Goal: Information Seeking & Learning: Learn about a topic

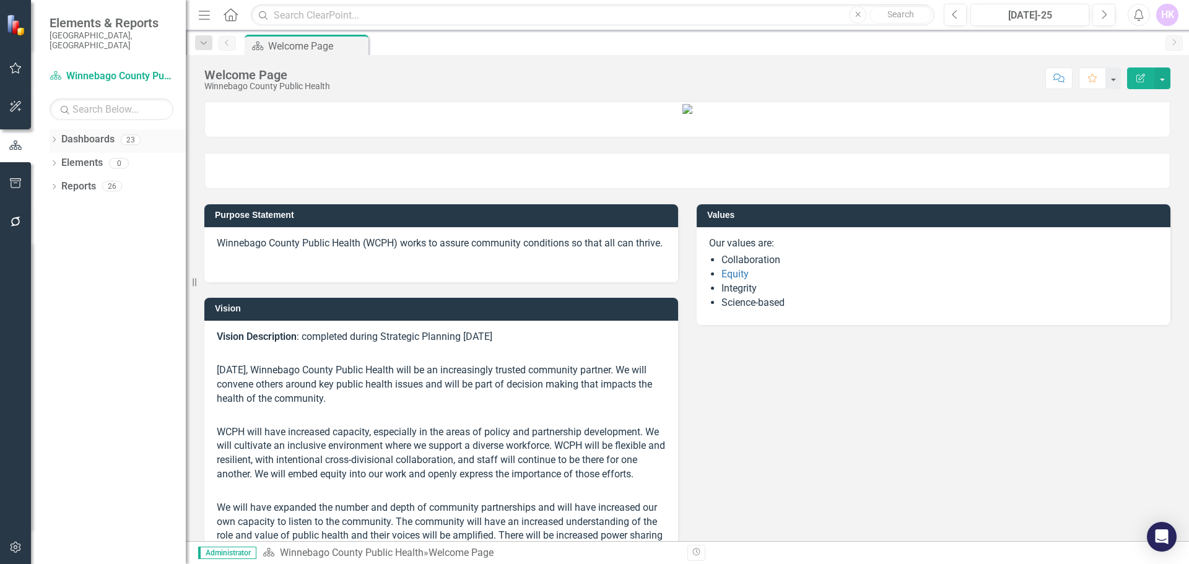
click at [58, 137] on icon "Dropdown" at bounding box center [54, 140] width 9 height 7
click at [78, 156] on link "Winnebago County Public Health" at bounding box center [127, 163] width 118 height 14
click at [58, 159] on icon "Dropdown" at bounding box center [60, 162] width 9 height 7
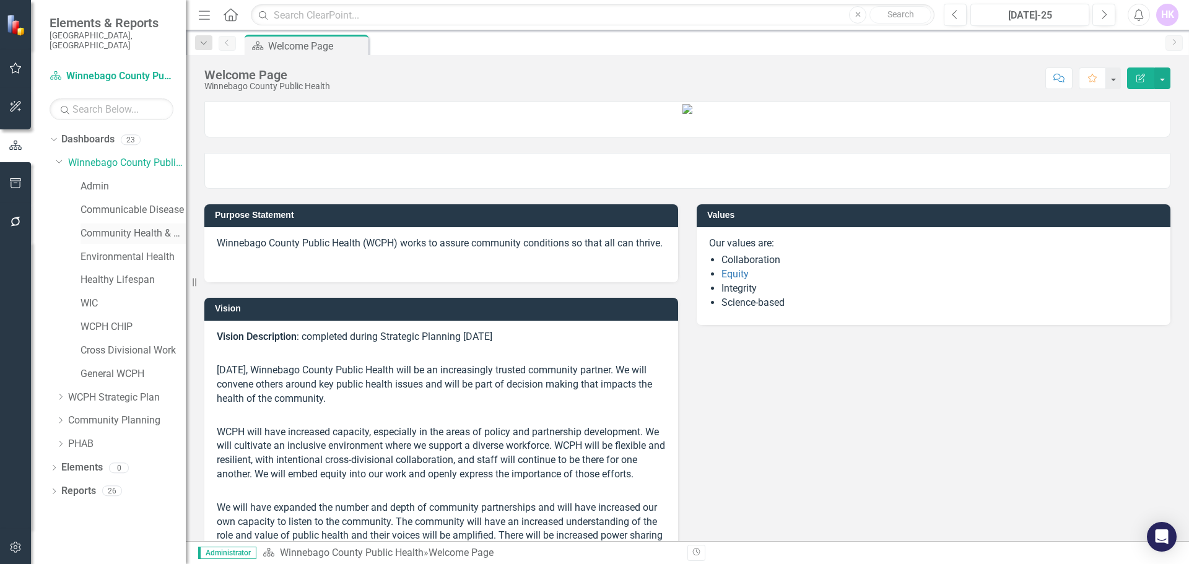
click at [112, 227] on link "Community Health & Prevention" at bounding box center [132, 234] width 105 height 14
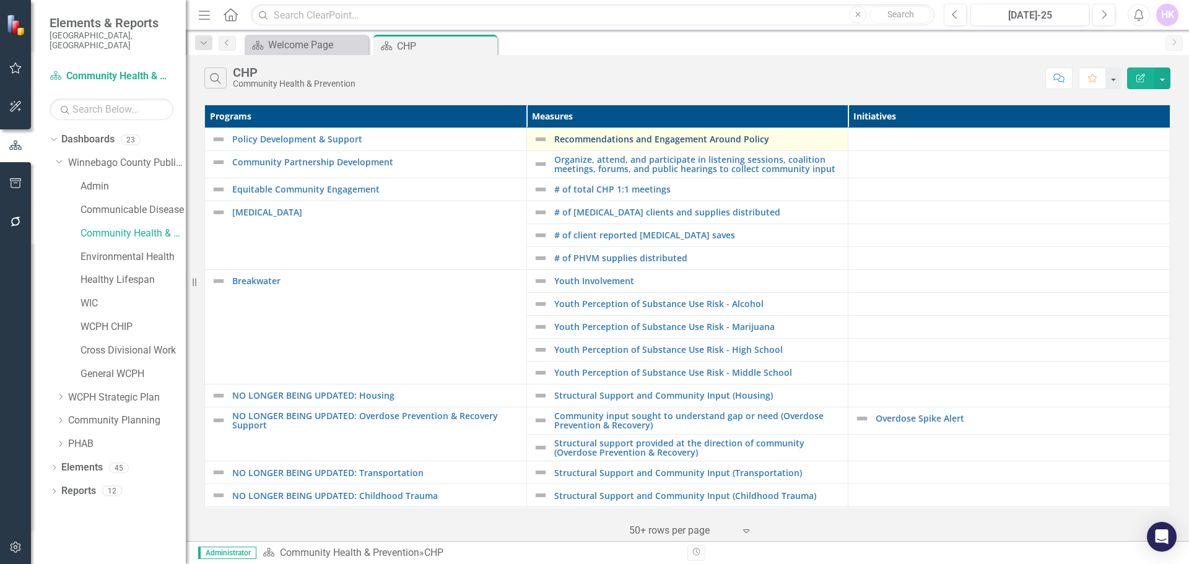
click at [604, 138] on link "Recommendations and Engagement Around Policy" at bounding box center [698, 138] width 288 height 9
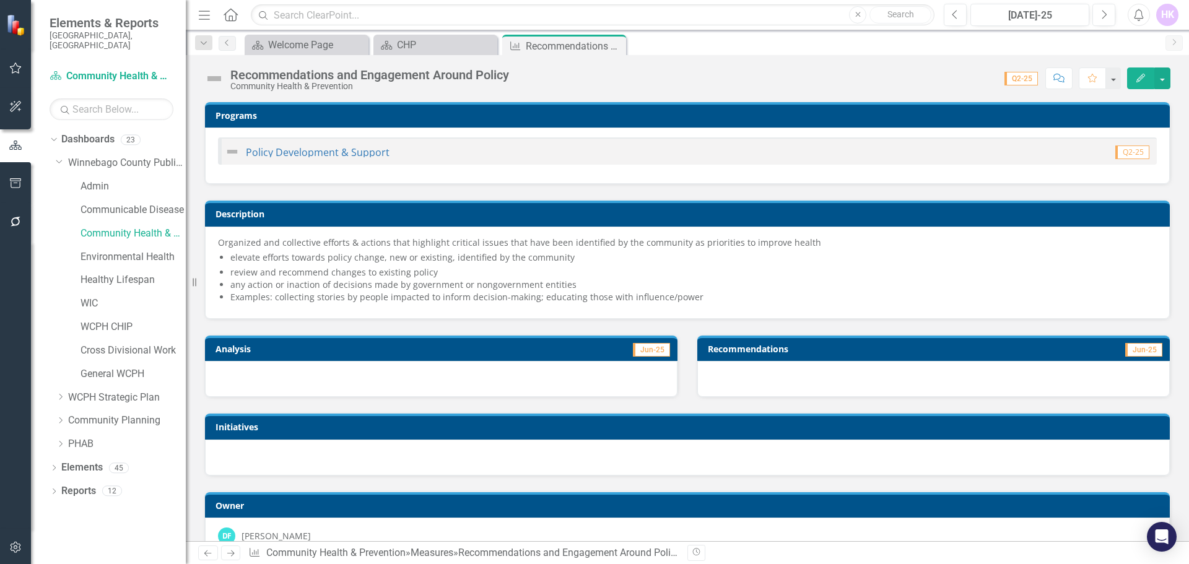
scroll to position [30, 0]
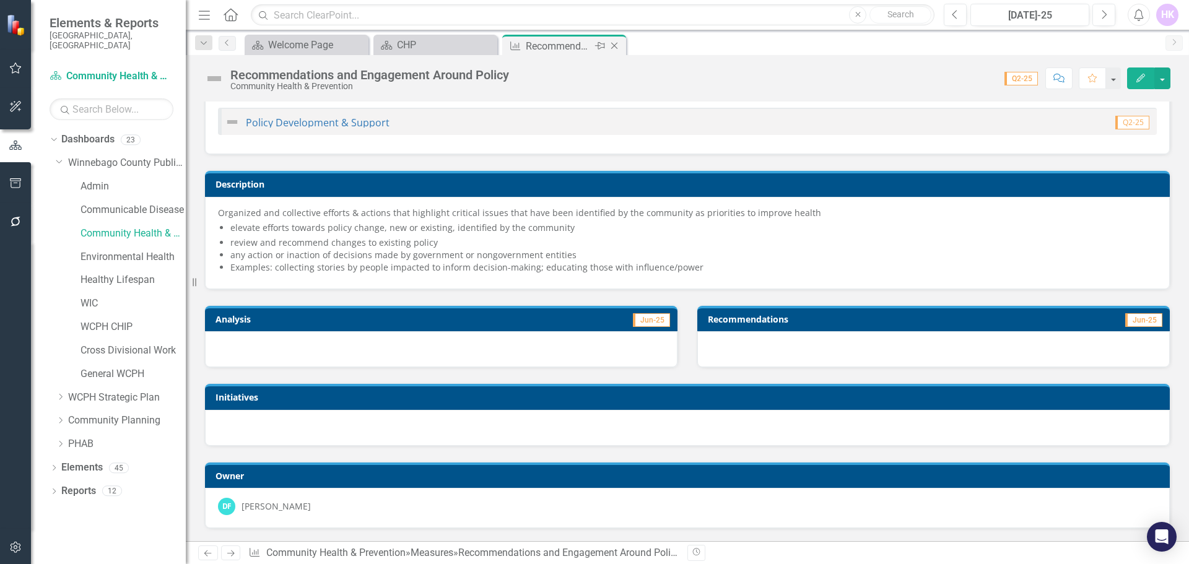
click at [613, 42] on icon "Close" at bounding box center [614, 46] width 12 height 10
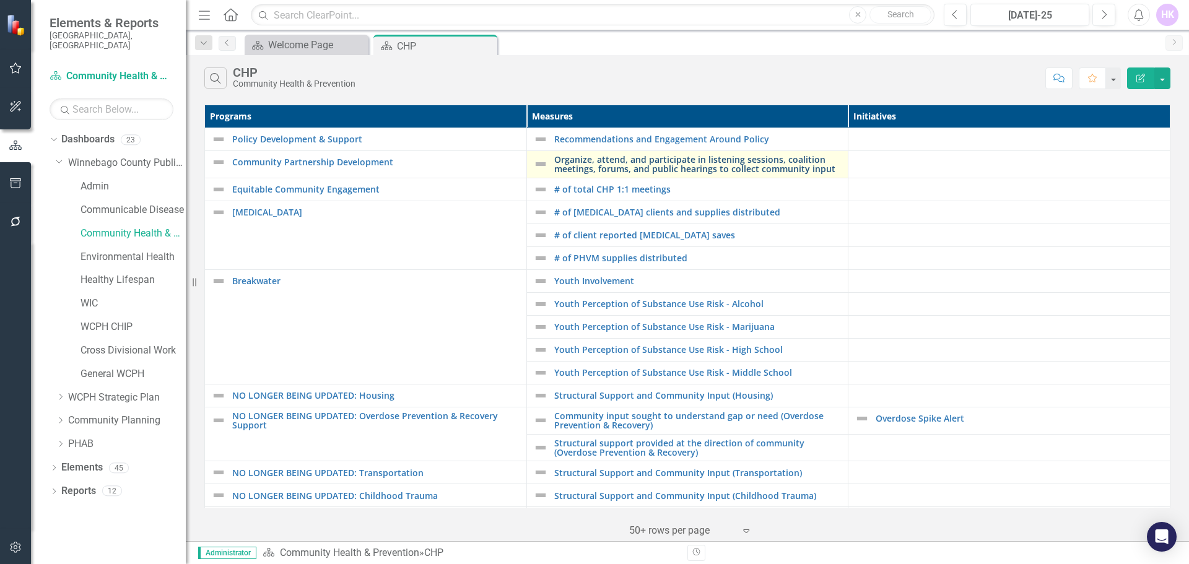
click at [572, 167] on link "Organize, attend, and participate in listening sessions, coalition meetings, fo…" at bounding box center [698, 164] width 288 height 19
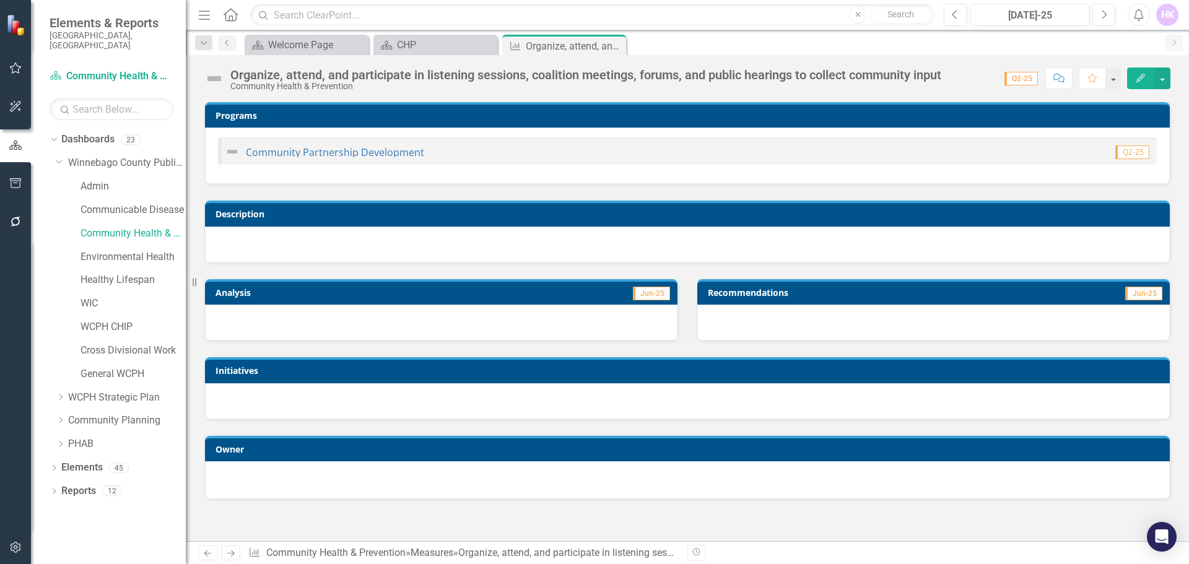
click at [503, 313] on div at bounding box center [441, 323] width 472 height 36
click at [206, 553] on icon at bounding box center [207, 553] width 7 height 6
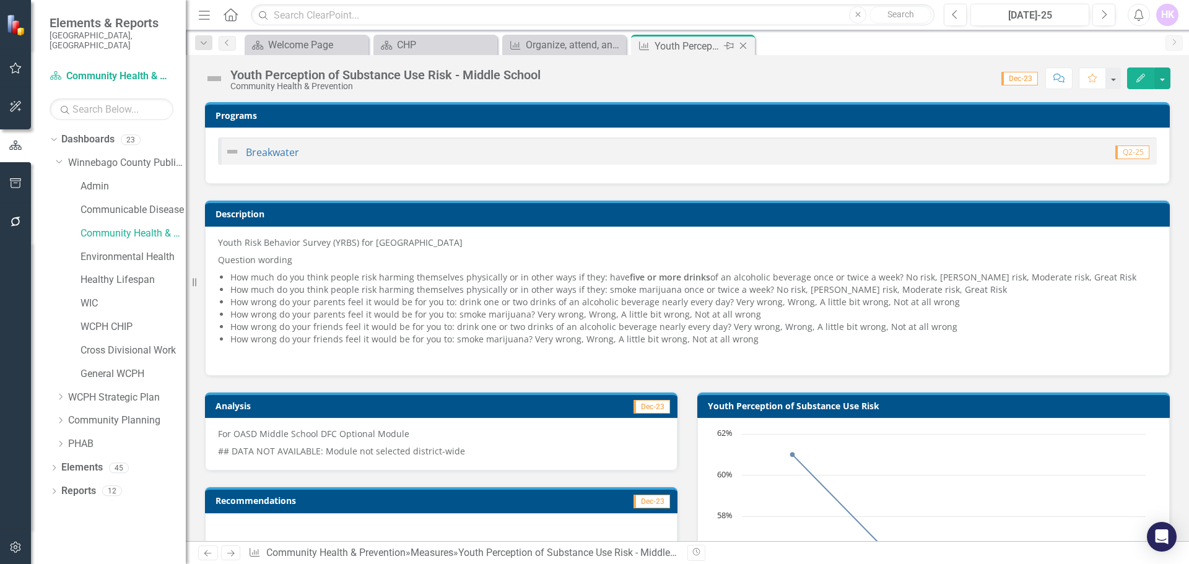
click at [744, 41] on icon "Close" at bounding box center [743, 46] width 12 height 10
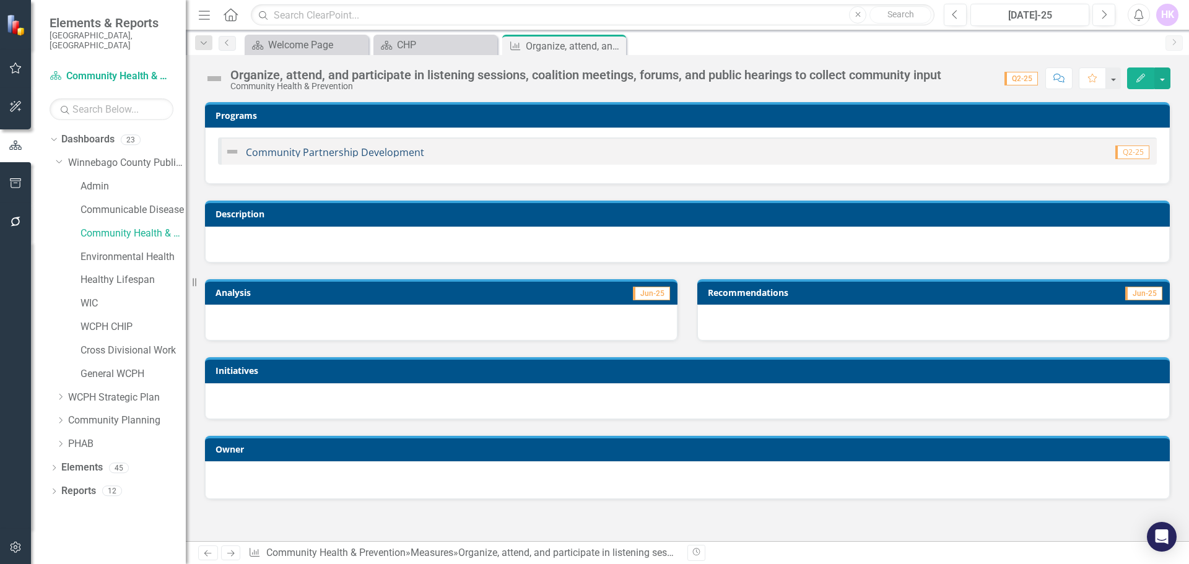
click at [370, 152] on link "Community Partnership Development" at bounding box center [335, 152] width 178 height 14
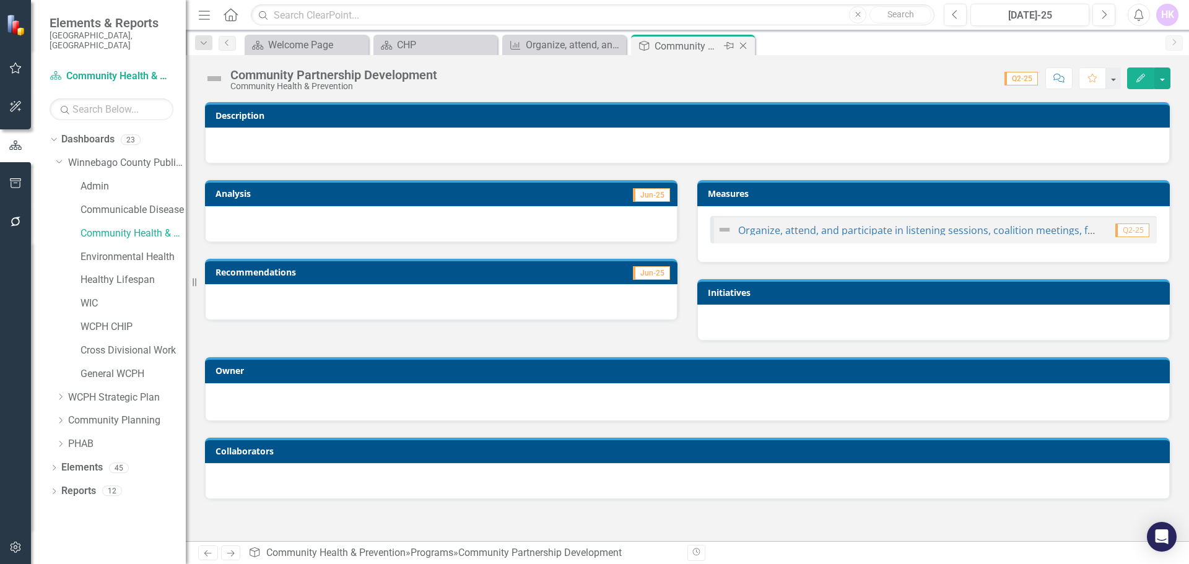
click at [744, 43] on icon "Close" at bounding box center [743, 46] width 12 height 10
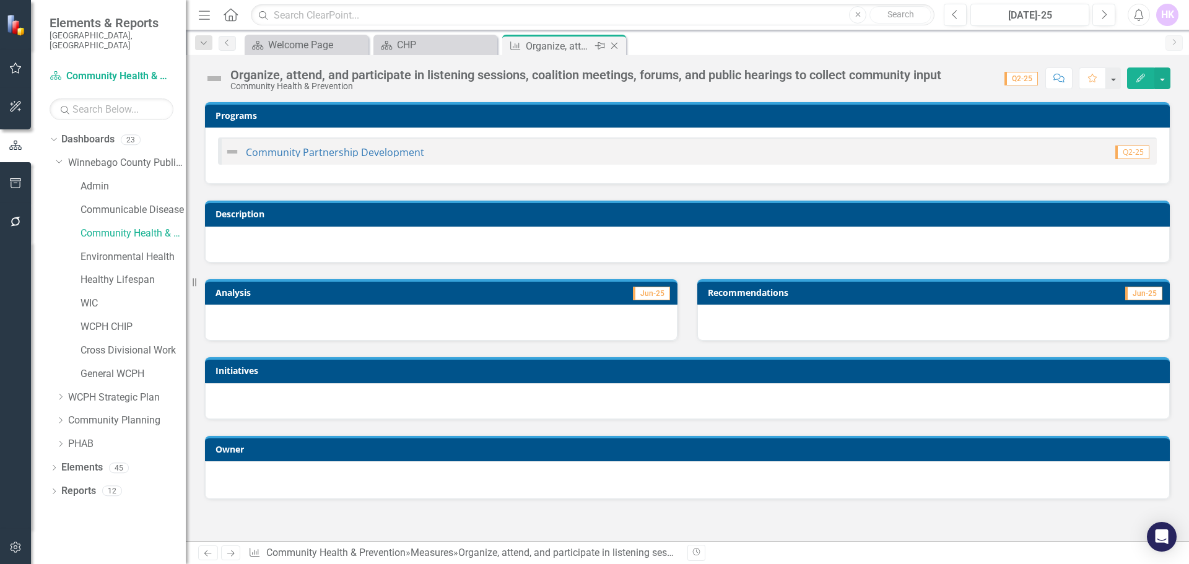
click at [617, 42] on icon "Close" at bounding box center [614, 46] width 12 height 10
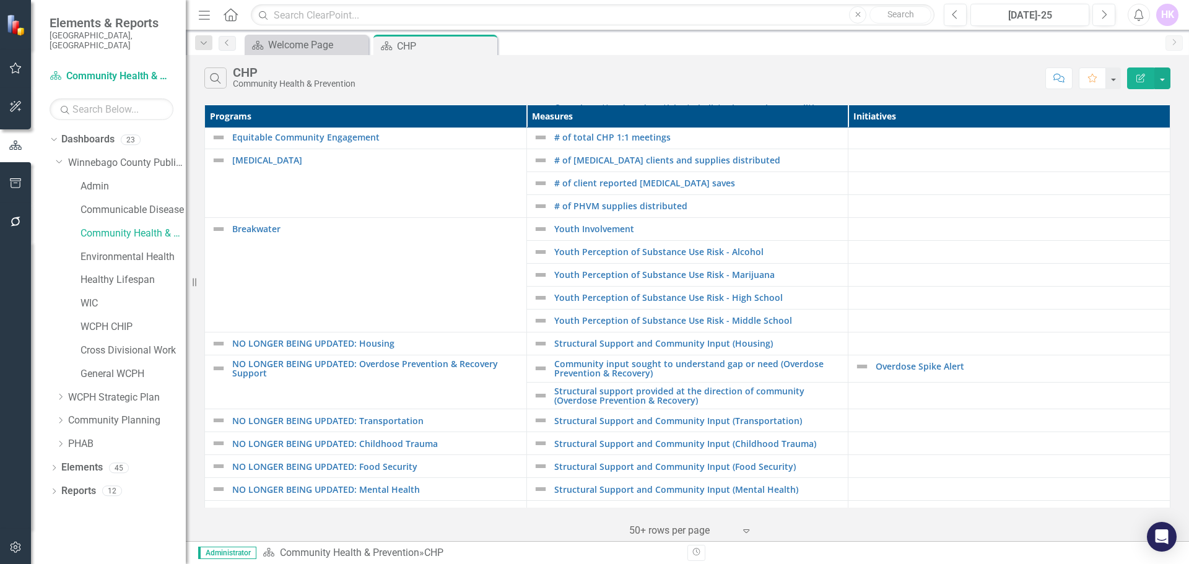
scroll to position [68, 0]
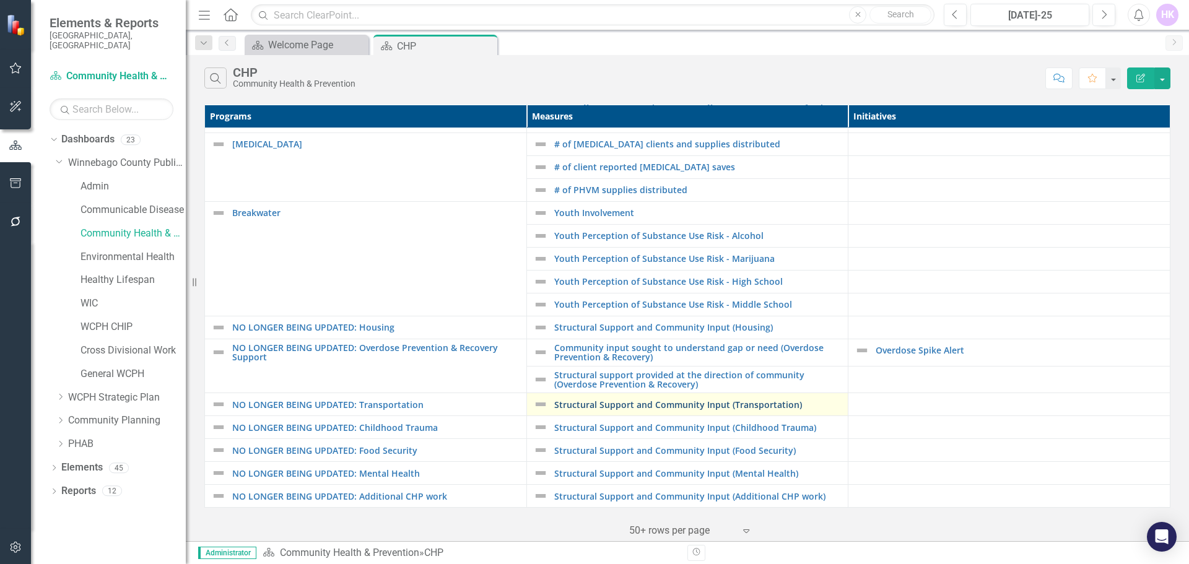
click at [612, 404] on link "Structural Support and Community Input (Transportation)" at bounding box center [698, 404] width 288 height 9
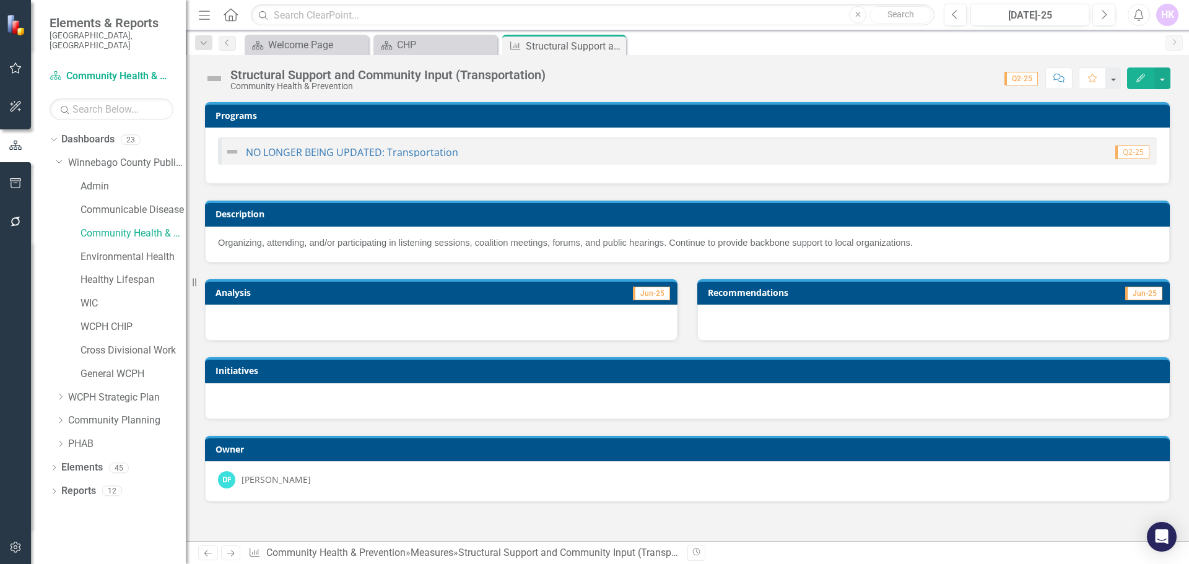
click at [1026, 80] on span "Q2-25" at bounding box center [1020, 79] width 33 height 14
click at [649, 292] on span "Jun-25" at bounding box center [651, 294] width 37 height 14
click at [601, 290] on td "Jun-25" at bounding box center [552, 294] width 237 height 19
click at [618, 45] on icon "Close" at bounding box center [614, 46] width 12 height 10
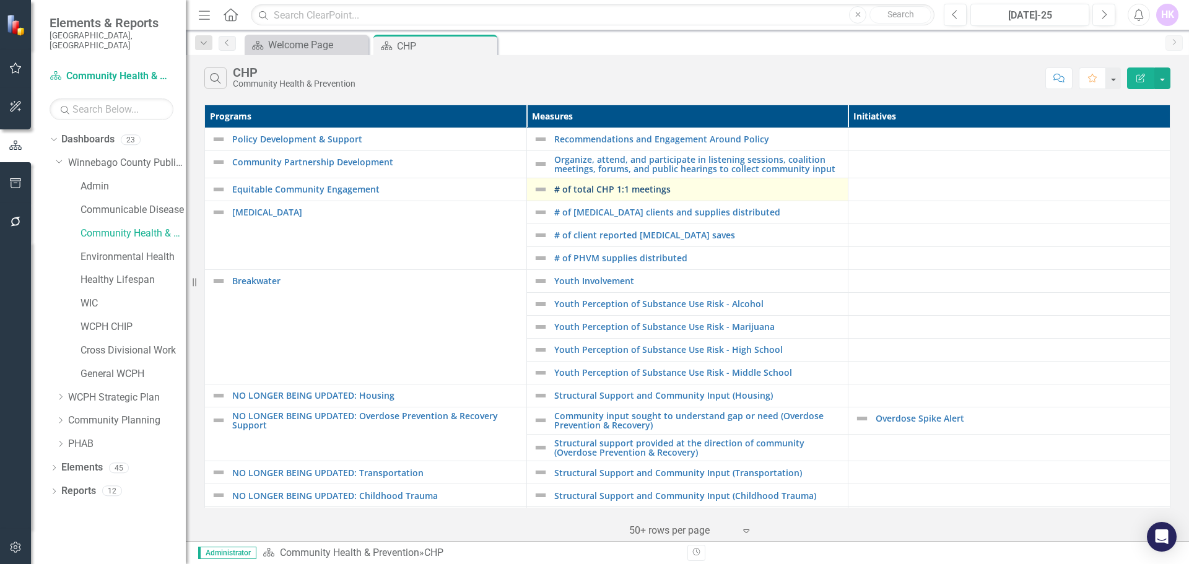
click at [598, 186] on link "# of total CHP 1:1 meetings" at bounding box center [698, 188] width 288 height 9
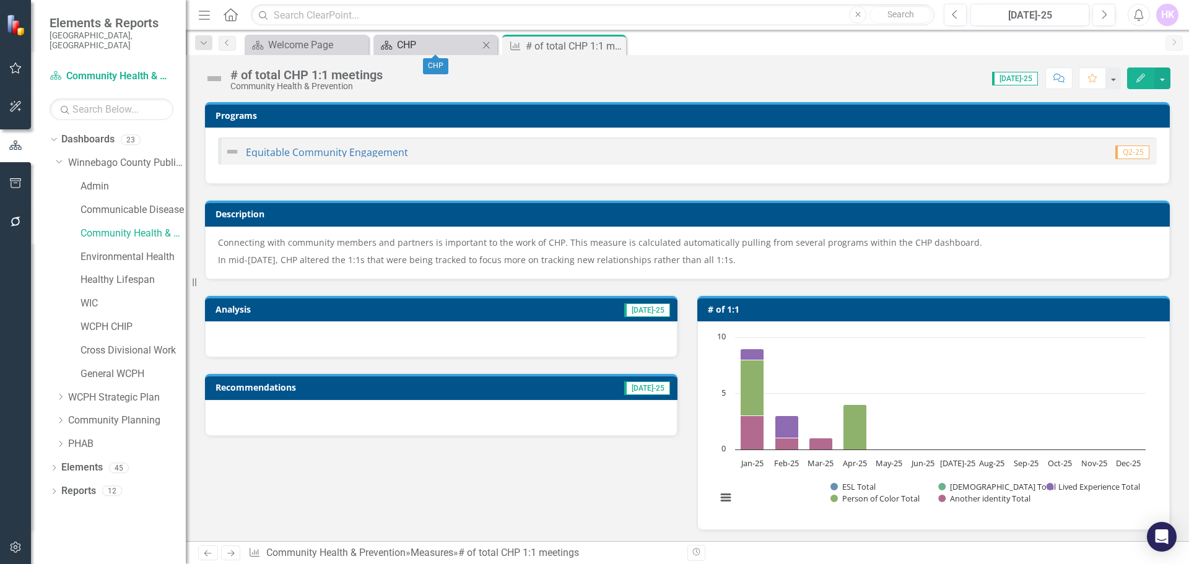
click at [441, 41] on div "CHP" at bounding box center [438, 44] width 82 height 15
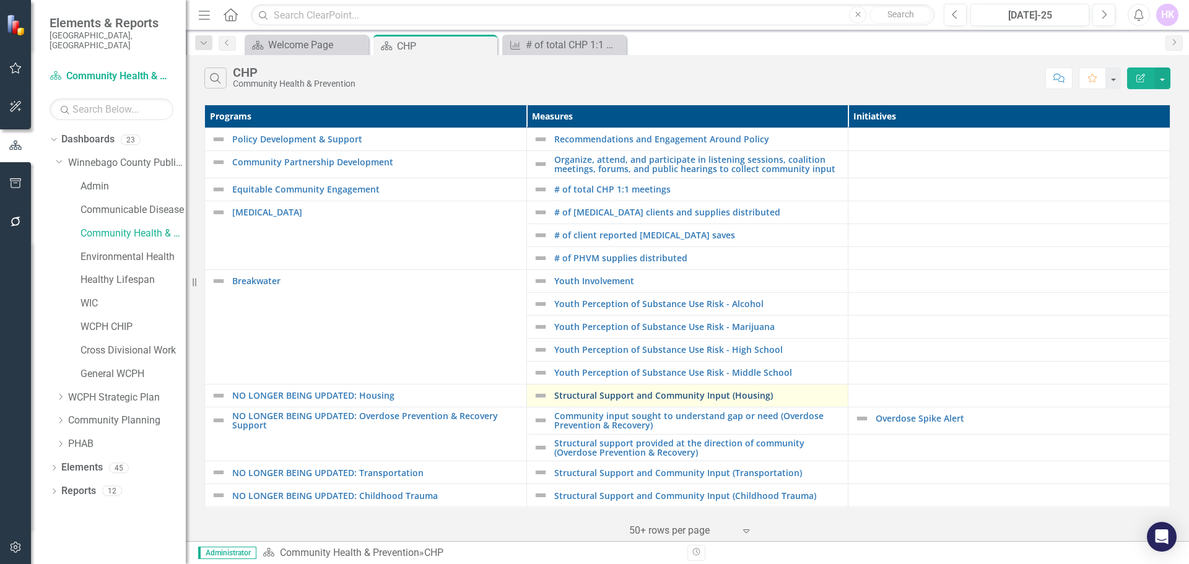
click at [573, 396] on link "Structural Support and Community Input (Housing)" at bounding box center [698, 395] width 288 height 9
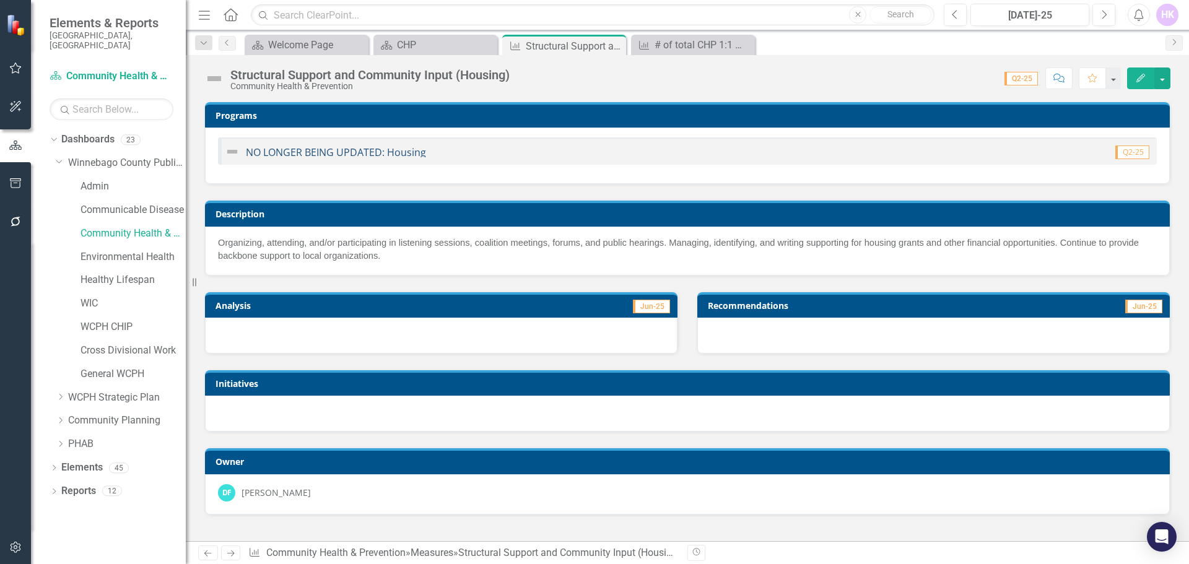
click at [356, 152] on link "NO LONGER BEING UPDATED: Housing" at bounding box center [336, 152] width 180 height 14
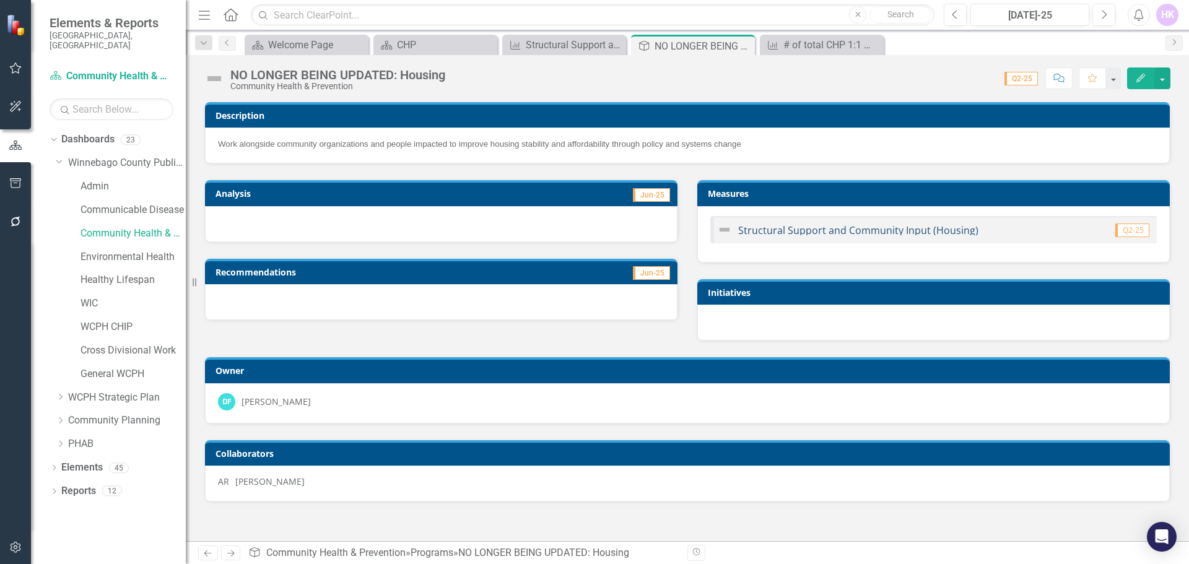
click at [826, 228] on link "Structural Support and Community Input (Housing)" at bounding box center [858, 230] width 240 height 14
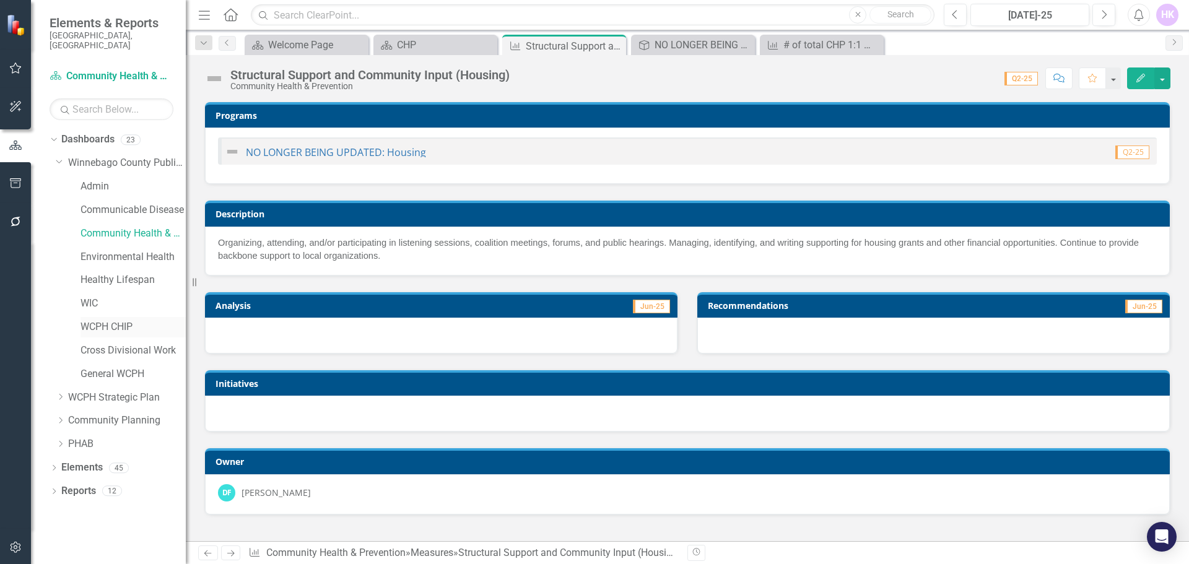
click at [103, 320] on link "WCPH CHIP" at bounding box center [132, 327] width 105 height 14
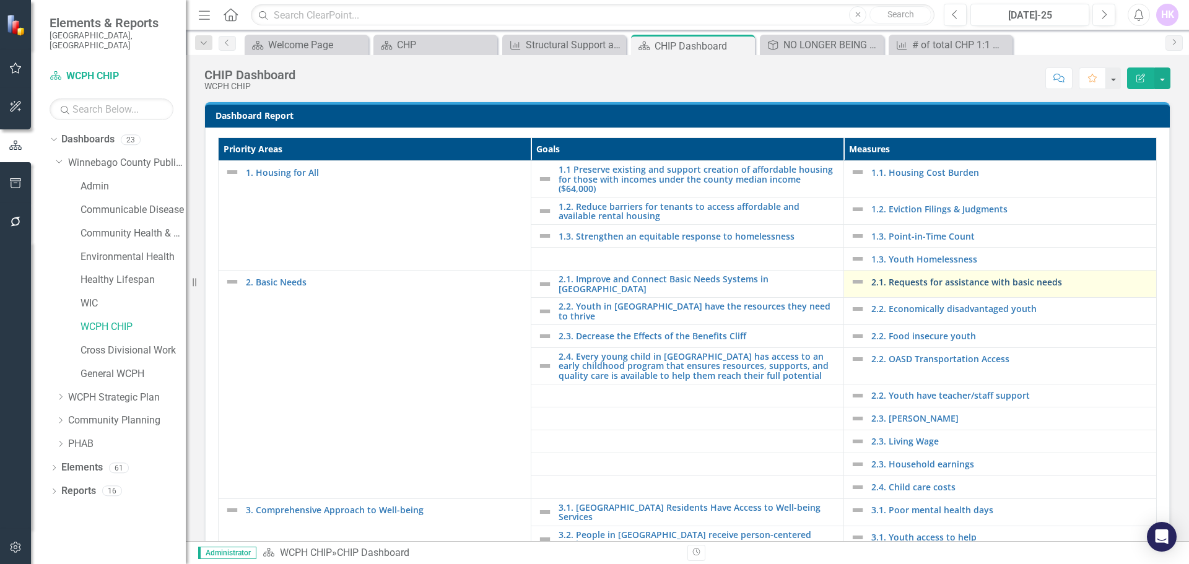
click at [902, 278] on link "2.1. Requests for assistance with basic needs" at bounding box center [1010, 281] width 279 height 9
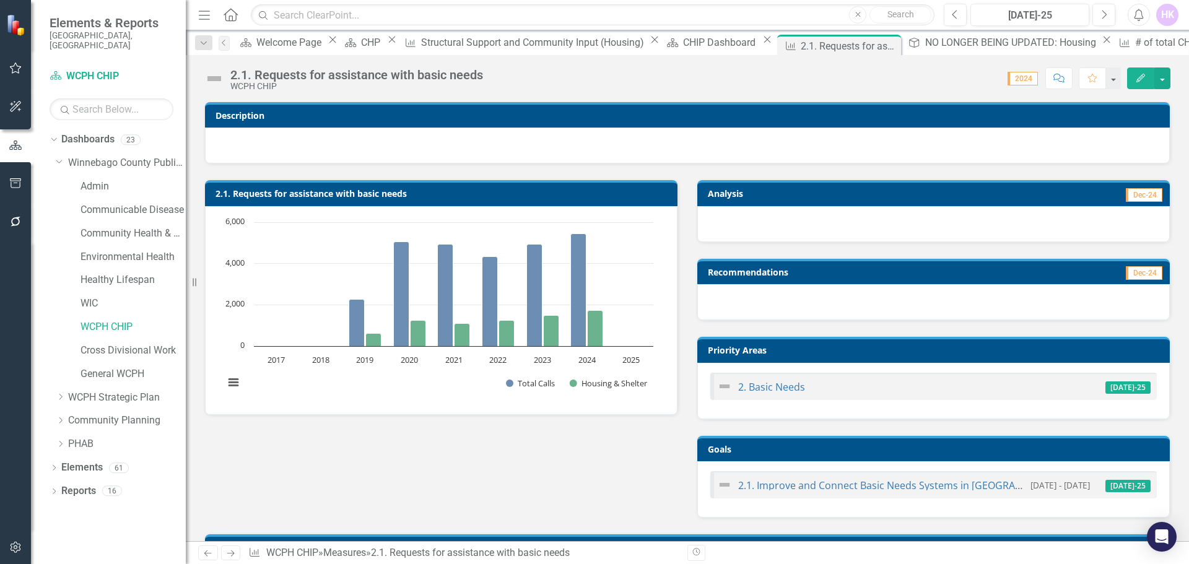
click at [763, 197] on h3 "Analysis" at bounding box center [818, 193] width 220 height 9
click at [1128, 195] on span "Dec-24" at bounding box center [1144, 195] width 37 height 14
click at [843, 302] on div at bounding box center [933, 302] width 472 height 36
click at [840, 275] on h3 "Recommendations" at bounding box center [863, 271] width 310 height 9
click at [814, 197] on h3 "Analysis" at bounding box center [818, 193] width 220 height 9
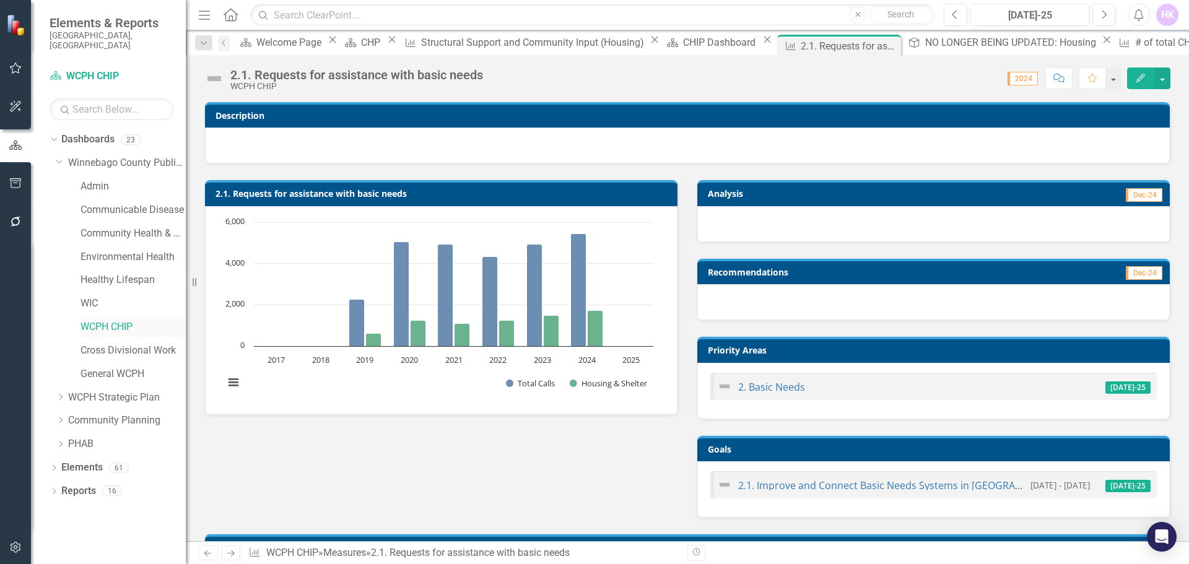
click at [111, 320] on link "WCPH CHIP" at bounding box center [132, 327] width 105 height 14
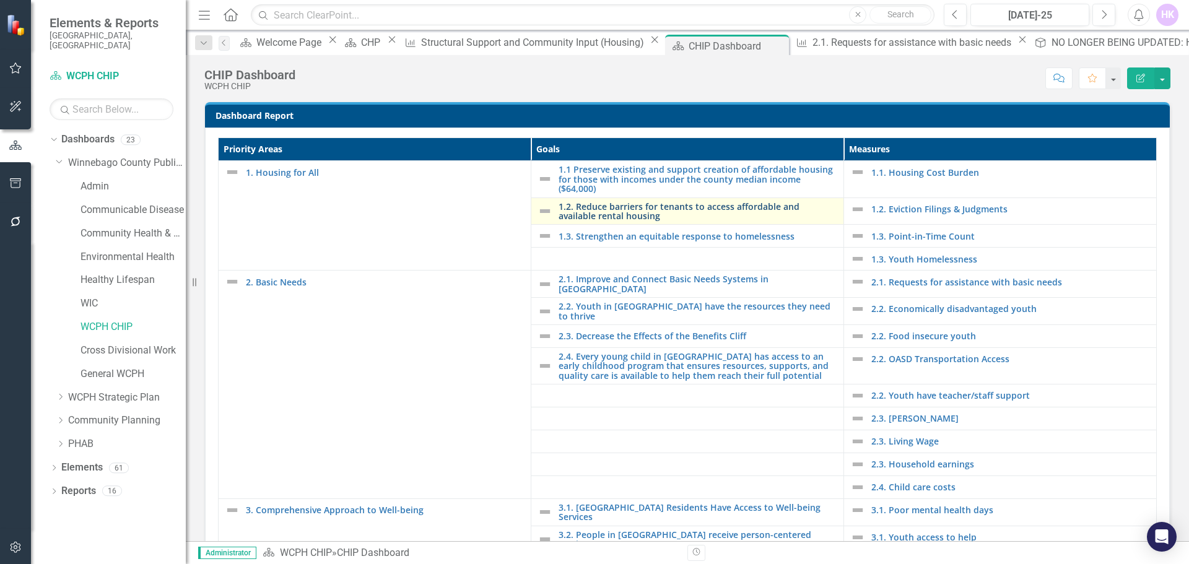
click at [645, 207] on link "1.2. Reduce barriers for tenants to access affordable and available rental hous…" at bounding box center [697, 211] width 279 height 19
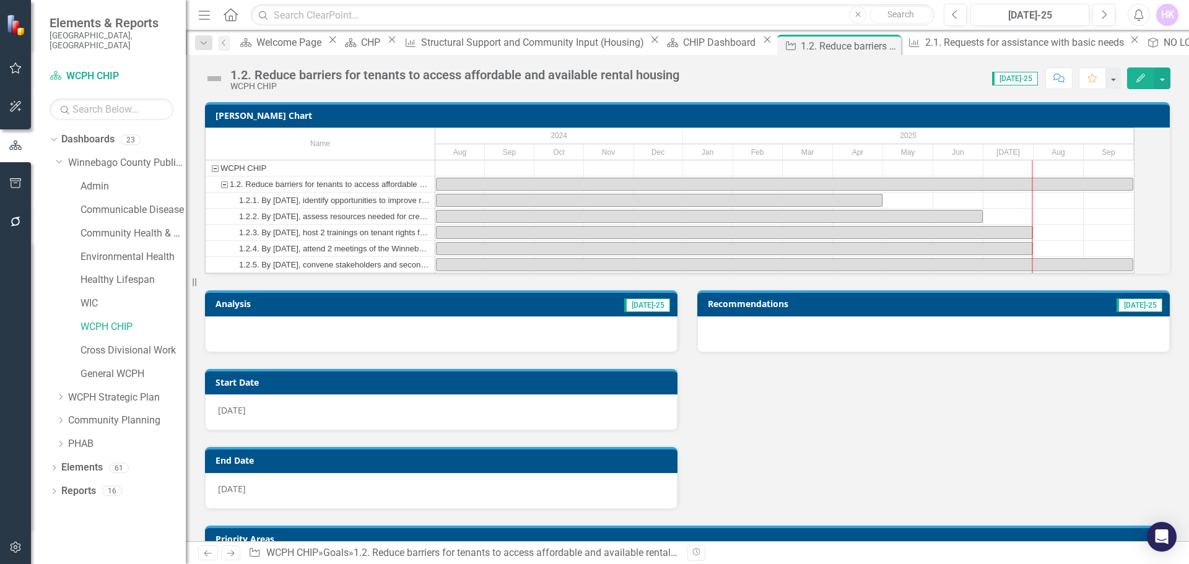
click at [411, 192] on div "1.2. Reduce barriers for tenants to access affordable and available rental hous…" at bounding box center [330, 183] width 201 height 15
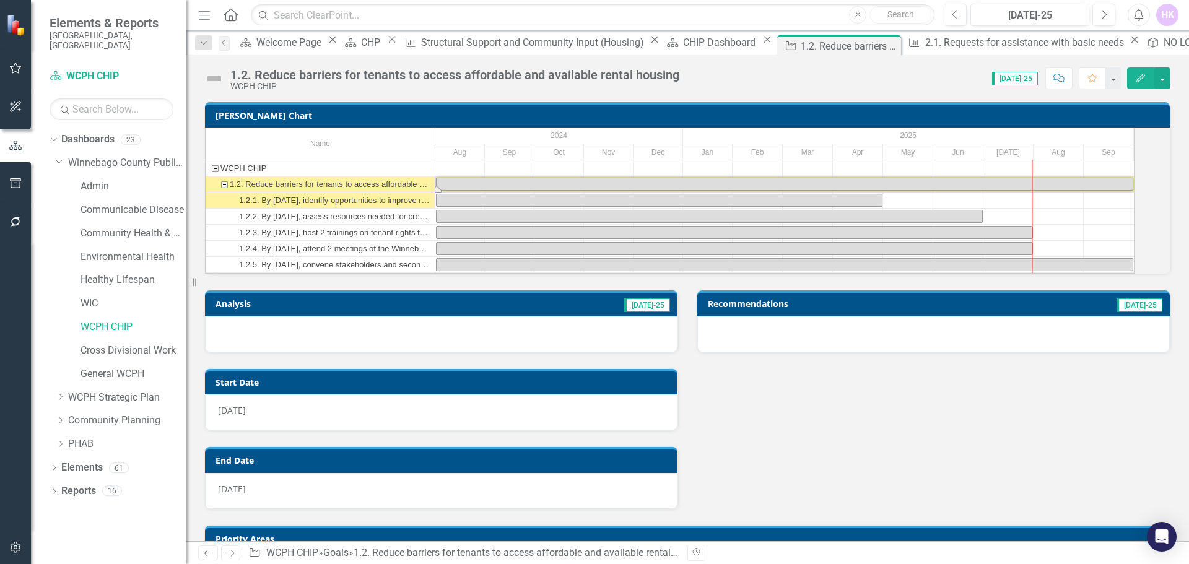
click at [407, 208] on div "1.2.1. By [DATE], identify opportunities to improve regional coordination of em…" at bounding box center [335, 200] width 192 height 15
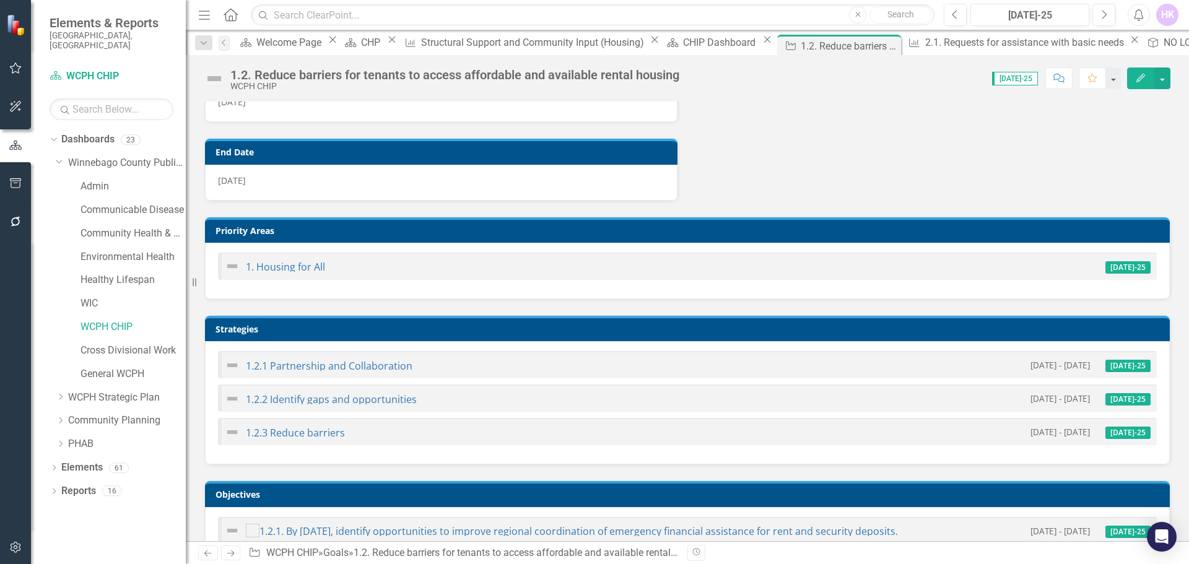
scroll to position [315, 0]
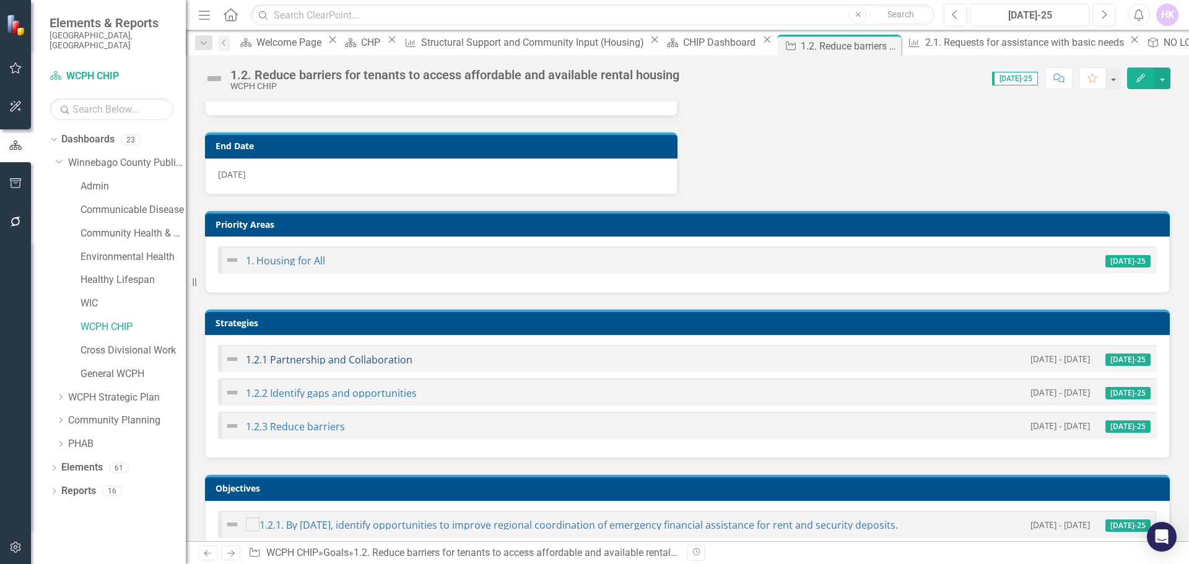
click at [321, 367] on link "1.2.1 Partnership and Collaboration" at bounding box center [329, 360] width 167 height 14
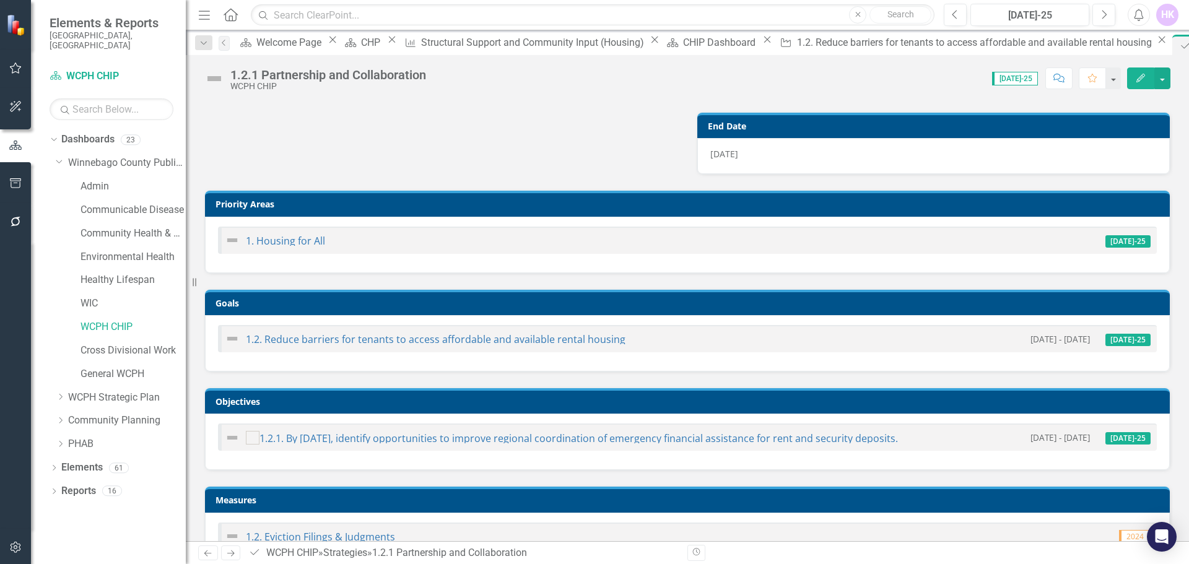
scroll to position [154, 0]
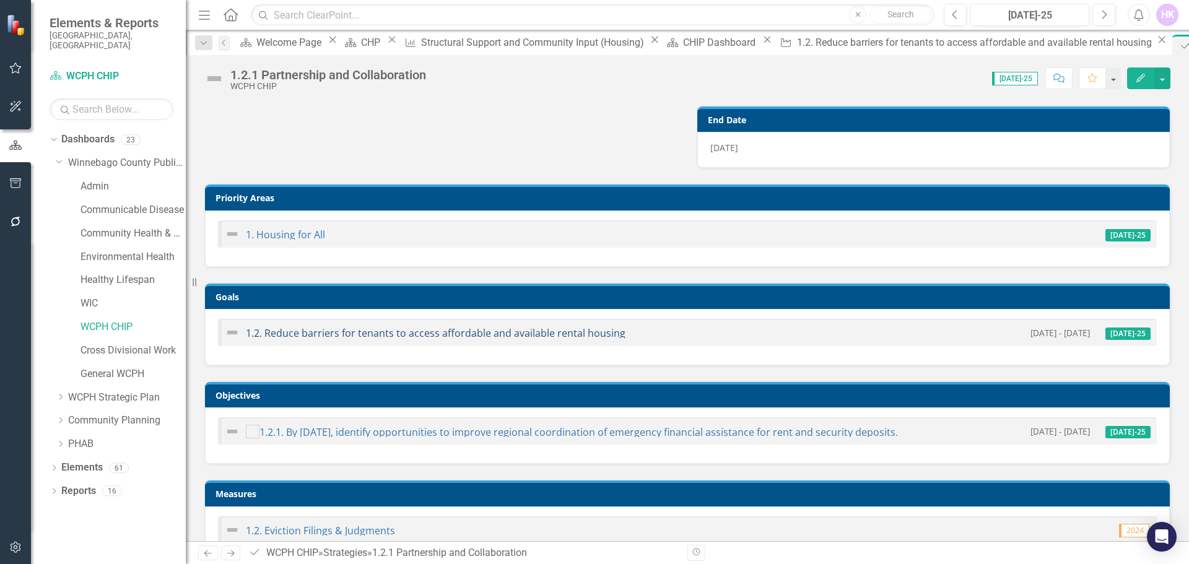
click at [585, 333] on link "1.2. Reduce barriers for tenants to access affordable and available rental hous…" at bounding box center [436, 333] width 380 height 14
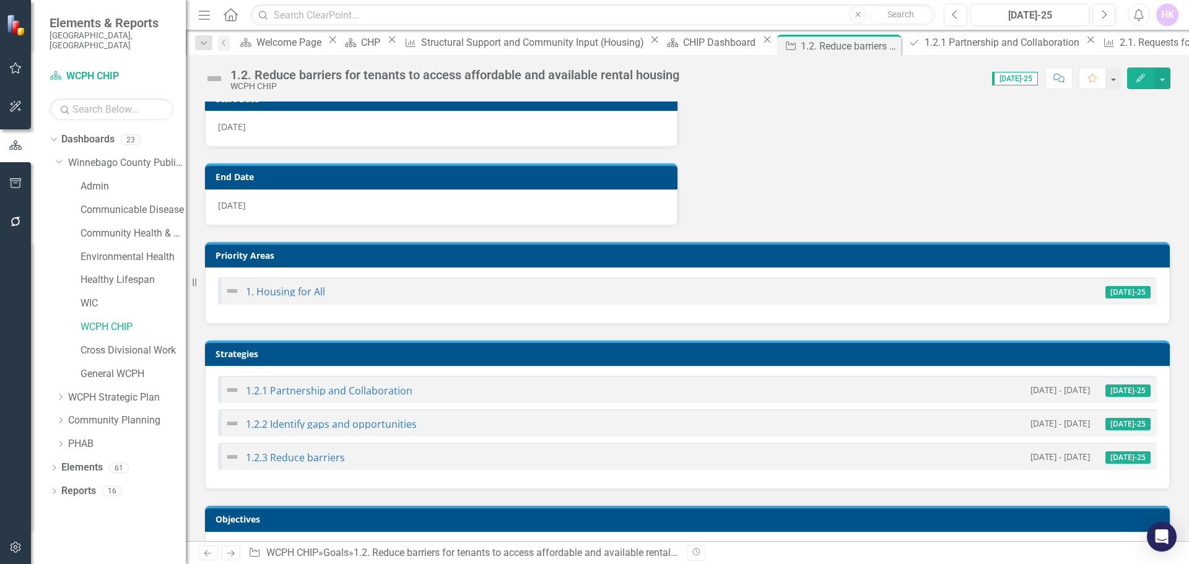
scroll to position [297, 0]
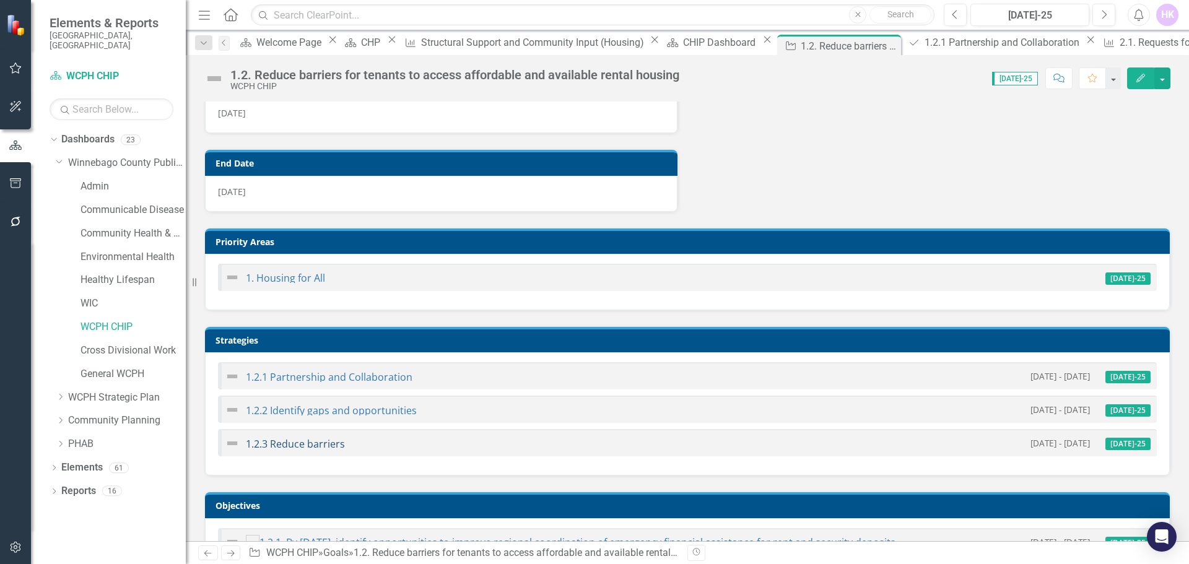
click at [308, 451] on link "1.2.3 Reduce barriers" at bounding box center [295, 444] width 99 height 14
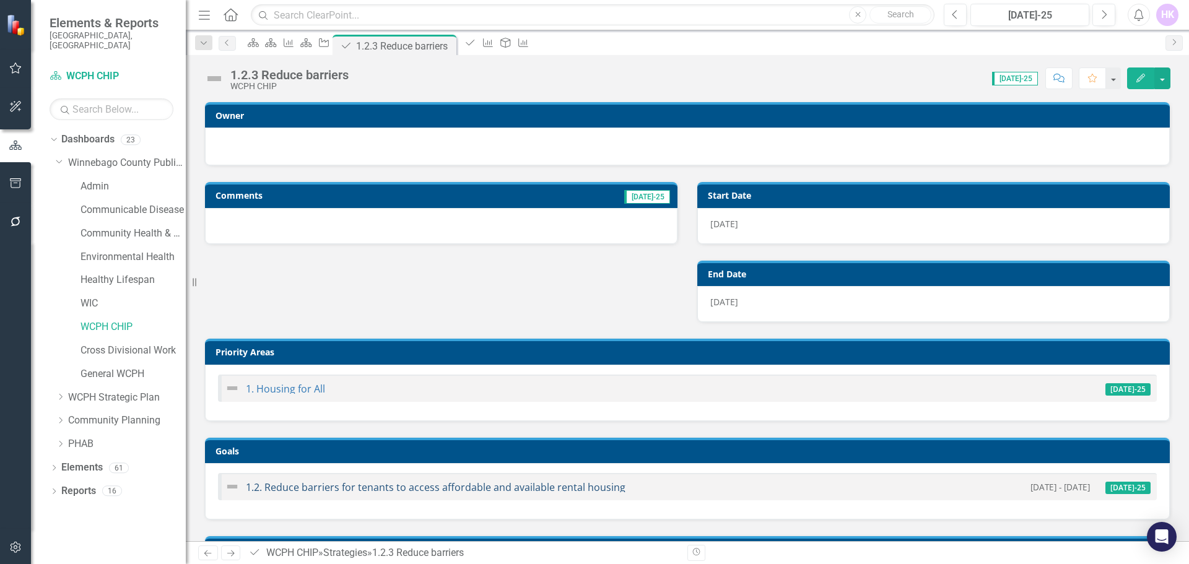
click at [322, 490] on link "1.2. Reduce barriers for tenants to access affordable and available rental hous…" at bounding box center [436, 487] width 380 height 14
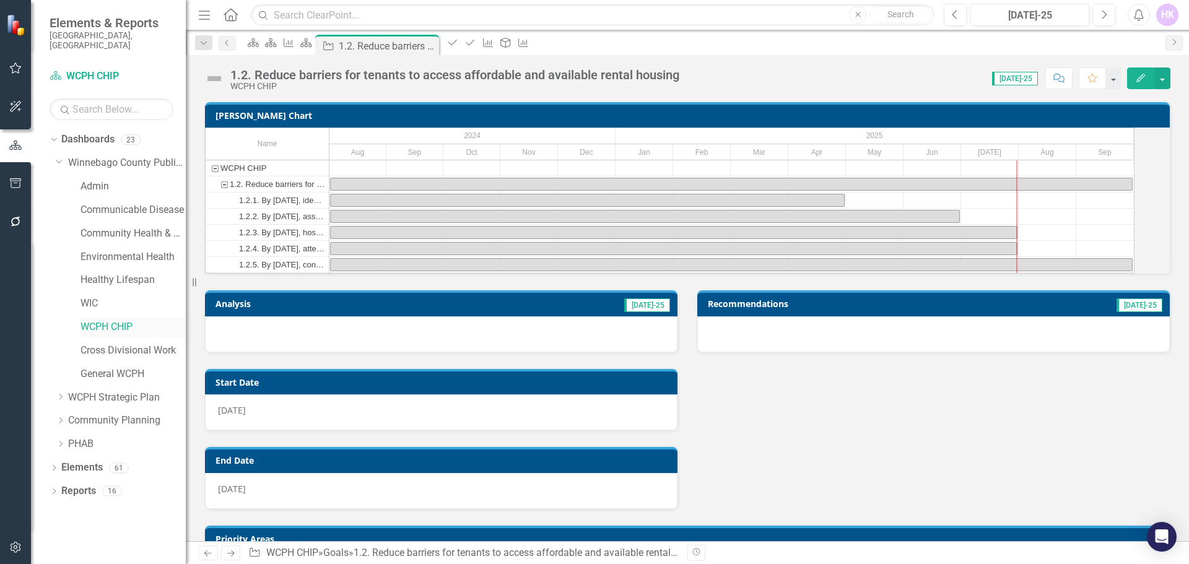
click at [108, 320] on link "WCPH CHIP" at bounding box center [132, 327] width 105 height 14
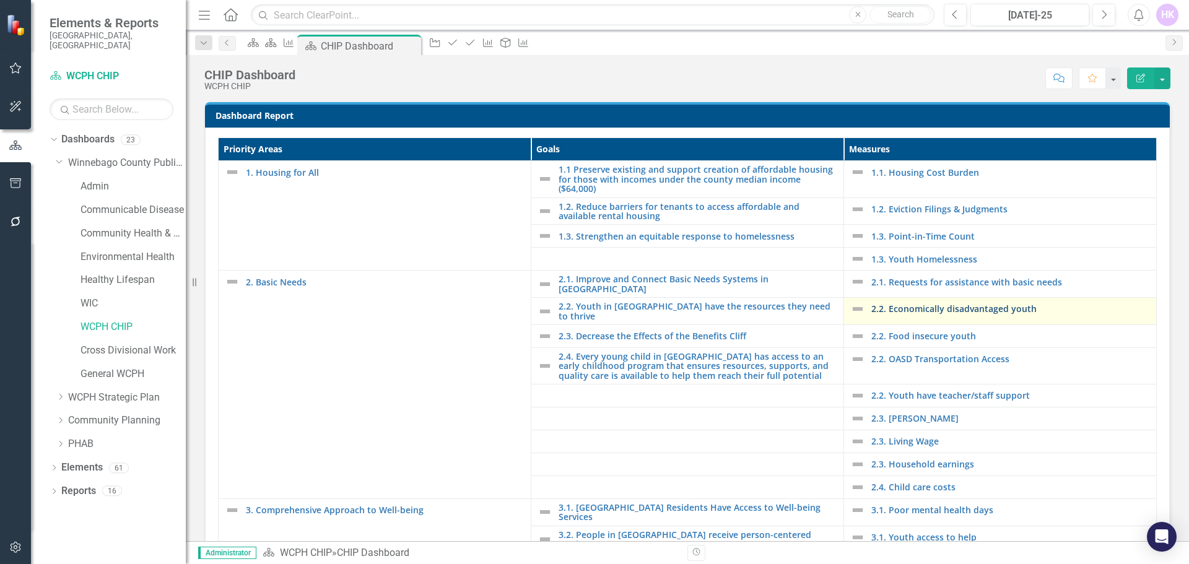
click at [896, 308] on link "2.2. Economically disadvantaged youth" at bounding box center [1010, 308] width 279 height 9
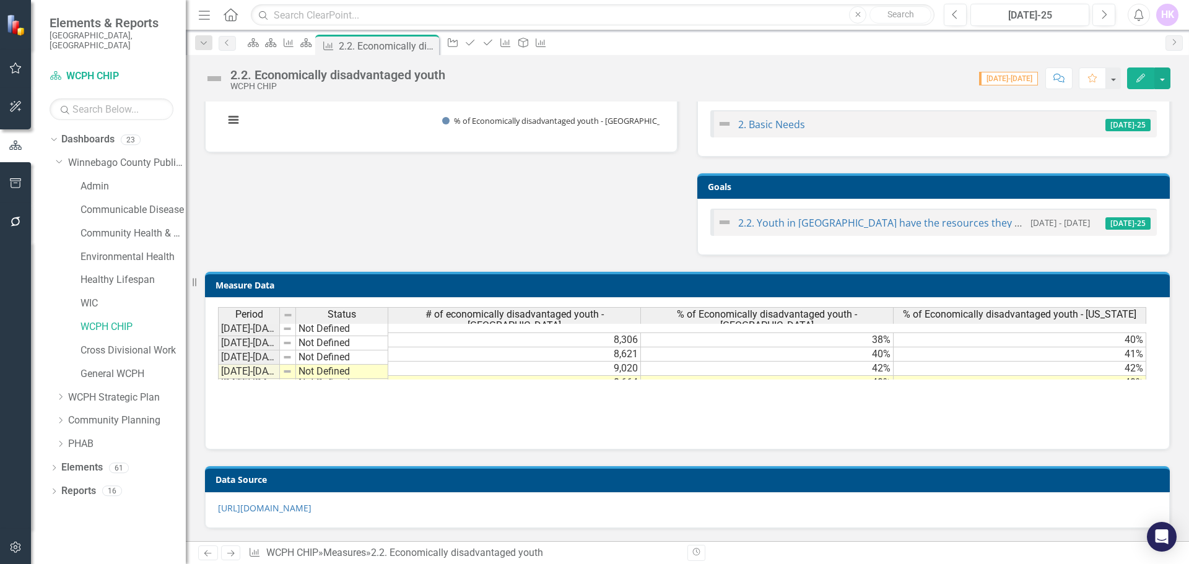
scroll to position [242, 0]
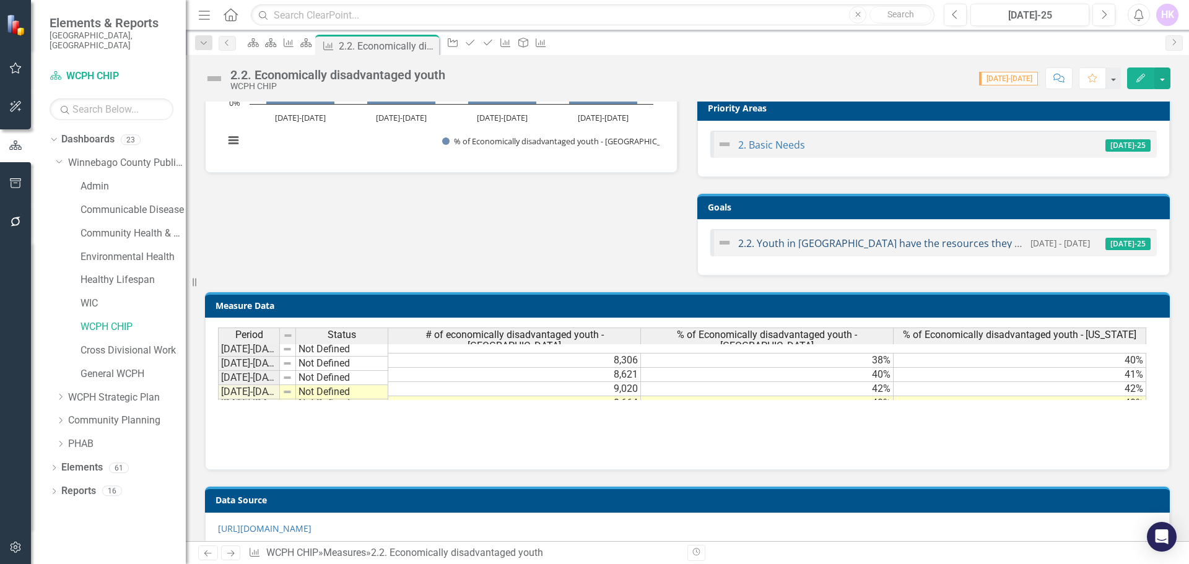
click at [879, 241] on link "2.2. Youth in [GEOGRAPHIC_DATA] have the resources they need to thrive" at bounding box center [909, 243] width 342 height 14
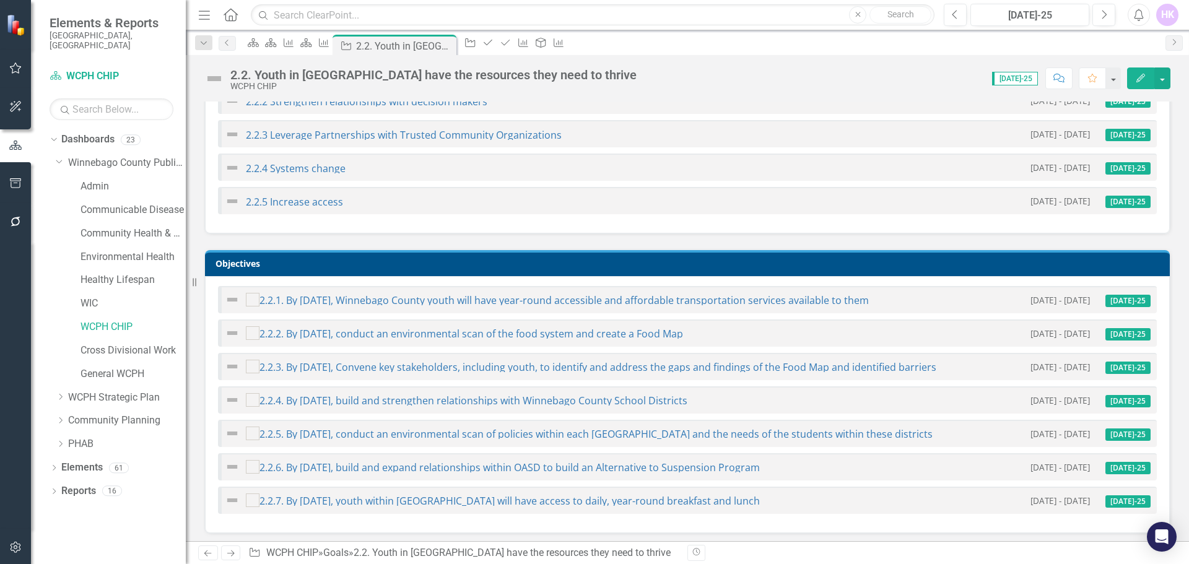
scroll to position [679, 0]
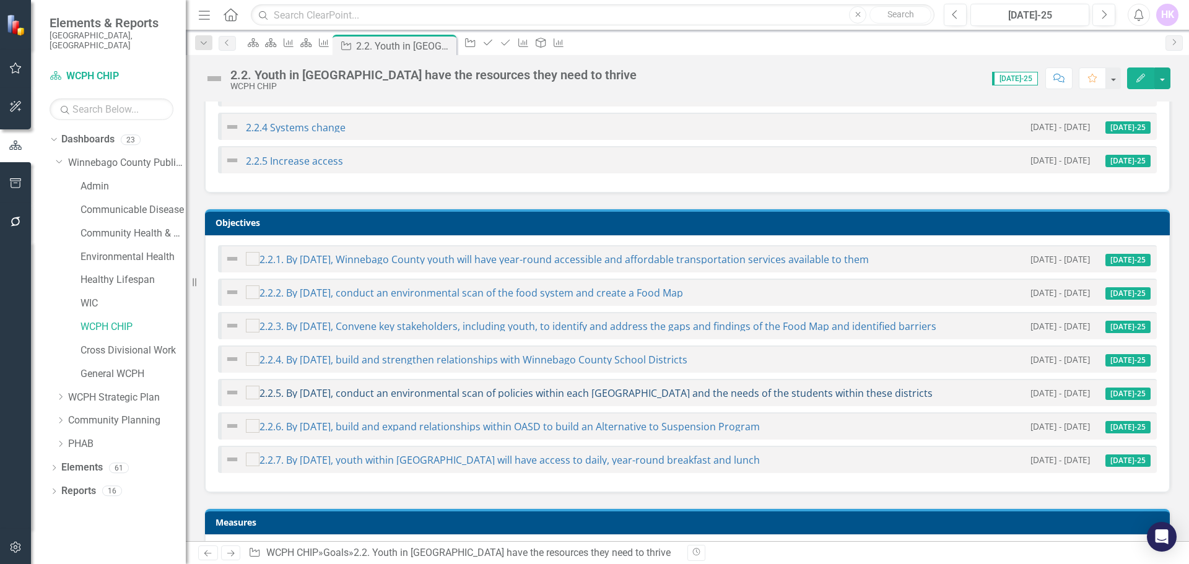
click at [922, 400] on link "2.2.5. By [DATE], conduct an environmental scan of policies within each [GEOGRA…" at bounding box center [595, 393] width 673 height 14
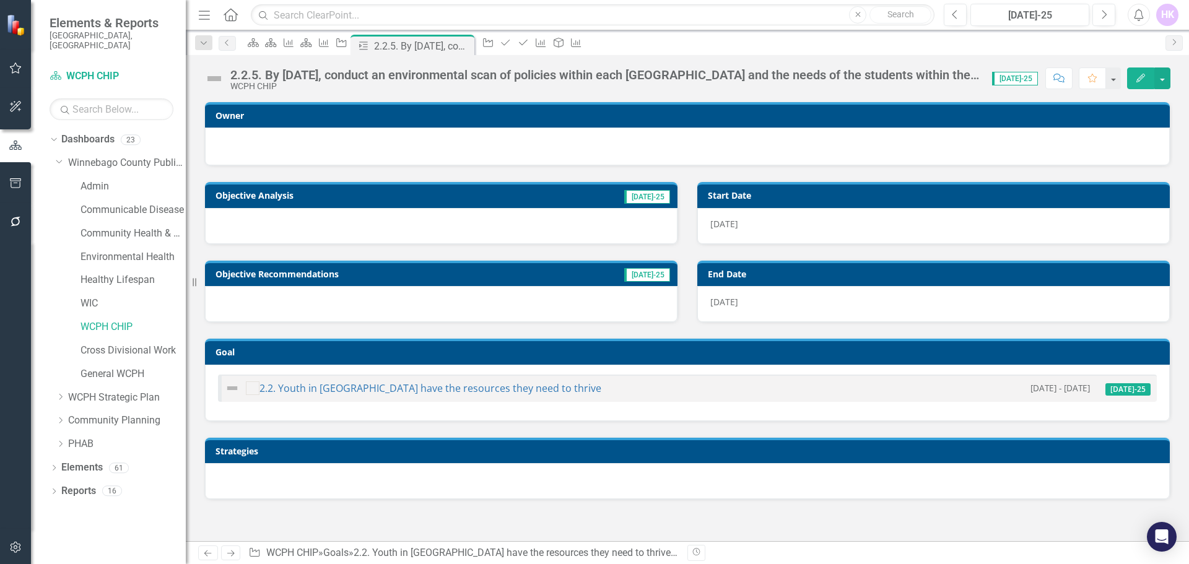
click at [1187, 213] on div "Owner Objective Analysis [DATE]-25 Objective Recommendations [DATE]-25 Start Da…" at bounding box center [687, 299] width 1003 height 426
click at [706, 76] on div "2.2.5. By [DATE], conduct an environmental scan of policies within each [GEOGRA…" at bounding box center [604, 75] width 749 height 14
